Goal: Browse casually

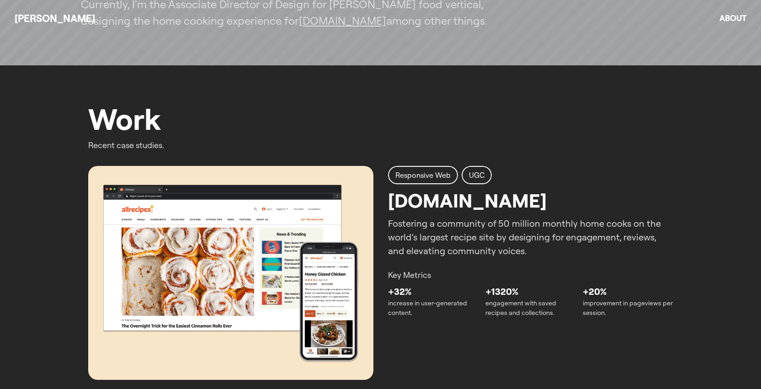
scroll to position [304, 0]
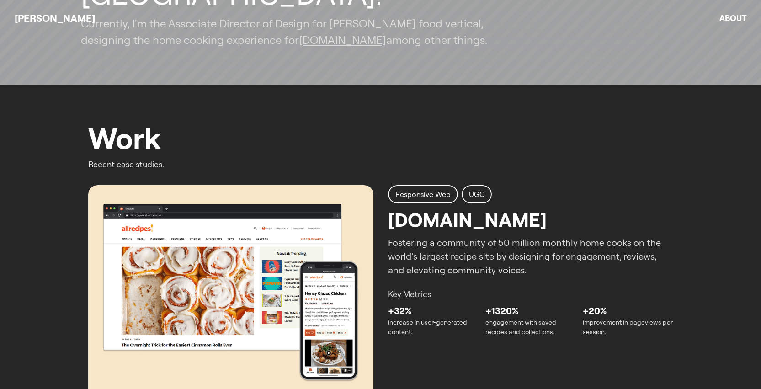
click at [299, 234] on img at bounding box center [230, 292] width 285 height 214
click at [331, 258] on img at bounding box center [230, 292] width 285 height 214
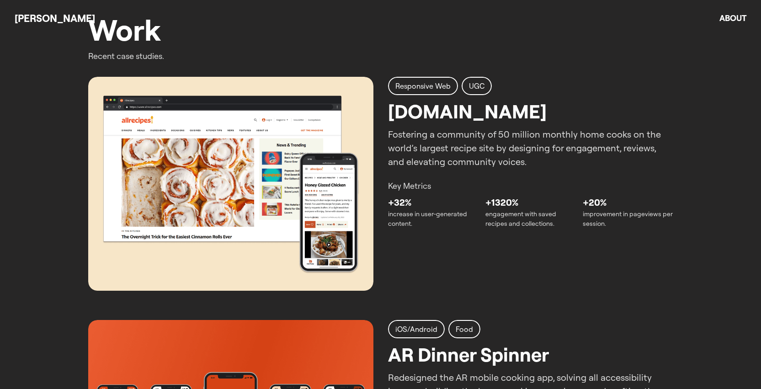
scroll to position [426, 0]
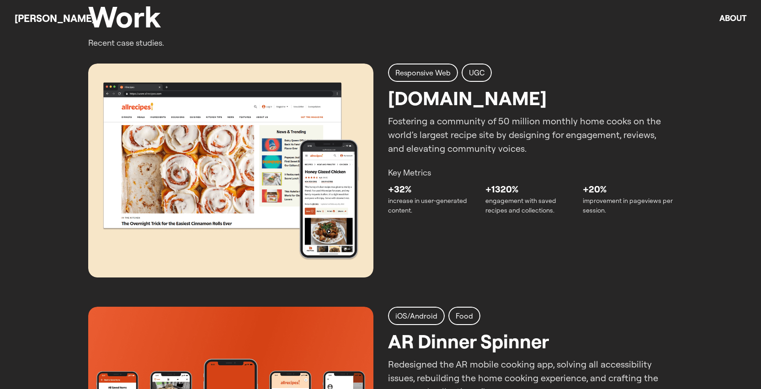
click at [226, 182] on img at bounding box center [230, 171] width 285 height 214
click at [429, 75] on h2 "Responsive Web" at bounding box center [422, 72] width 55 height 11
click at [477, 76] on h2 "UGC" at bounding box center [477, 72] width 16 height 11
click at [293, 208] on img at bounding box center [230, 171] width 285 height 214
click at [440, 185] on p "+32%" at bounding box center [433, 189] width 90 height 14
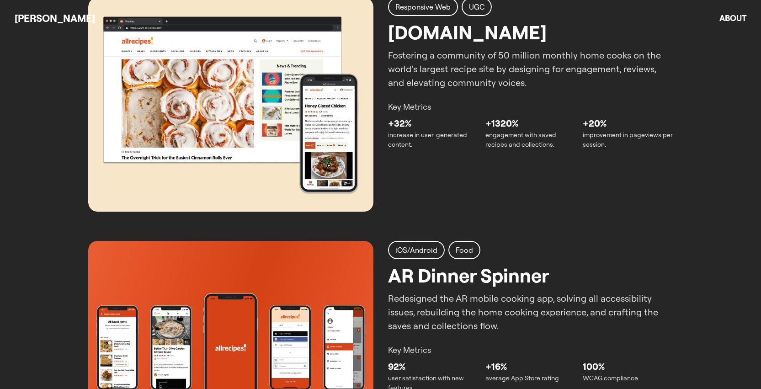
scroll to position [565, 0]
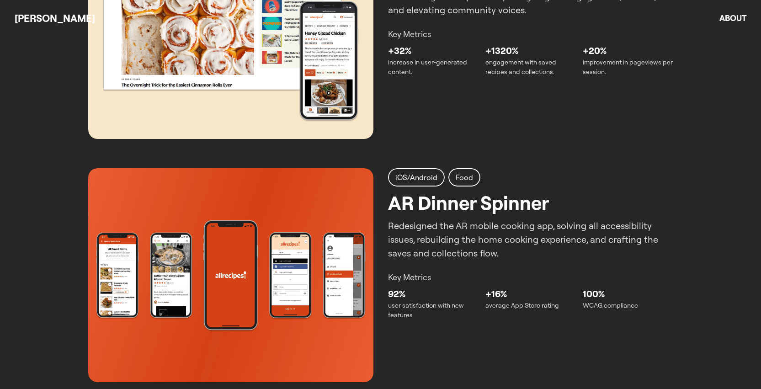
click at [201, 246] on img at bounding box center [230, 275] width 285 height 214
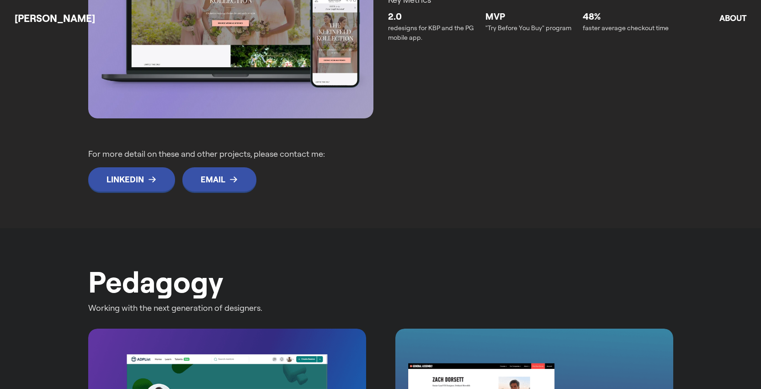
scroll to position [1193, 0]
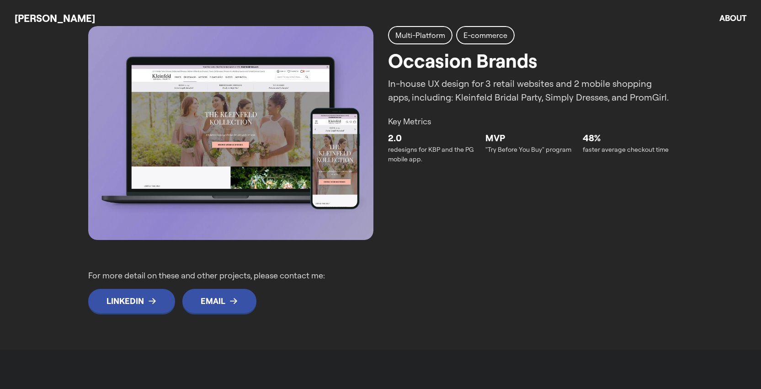
click at [266, 155] on img at bounding box center [230, 133] width 285 height 214
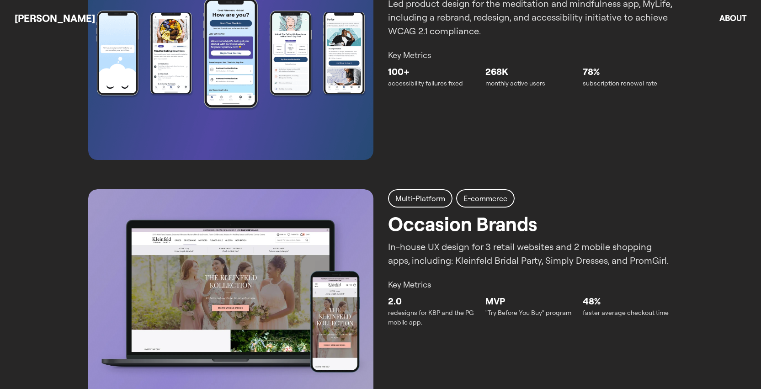
scroll to position [1205, 0]
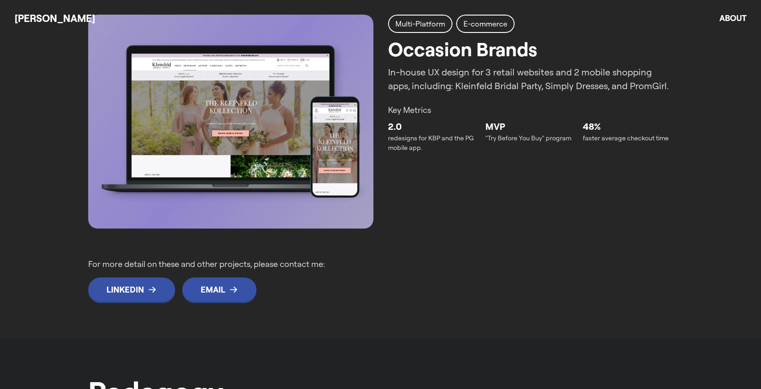
click at [303, 175] on img at bounding box center [230, 122] width 285 height 214
click at [315, 165] on img at bounding box center [230, 122] width 285 height 214
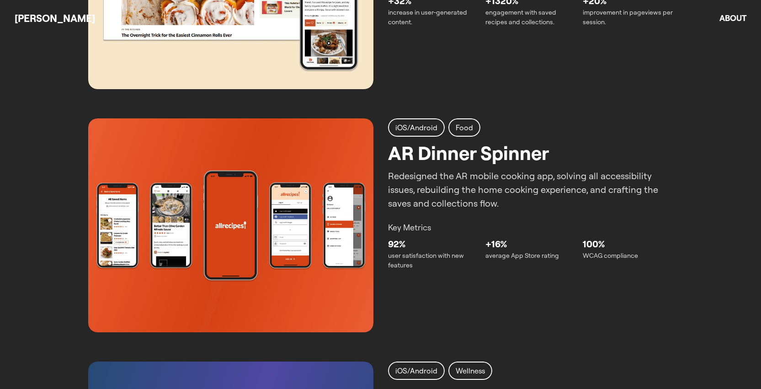
scroll to position [661, 0]
